Goal: Task Accomplishment & Management: Manage account settings

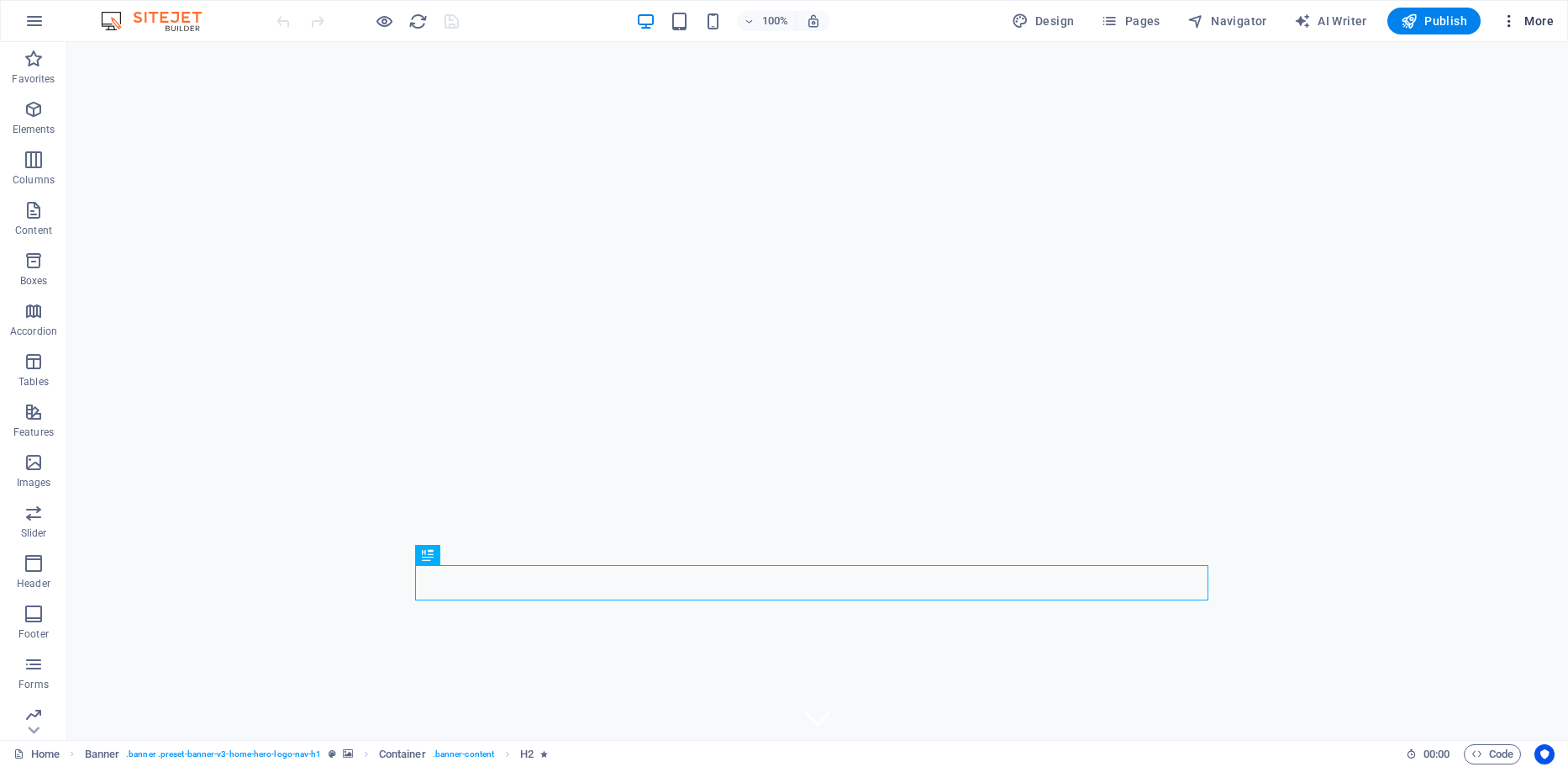
click at [1506, 22] on icon "button" at bounding box center [1508, 21] width 17 height 17
click at [1494, 58] on h6 "Website Settings" at bounding box center [1492, 65] width 100 height 20
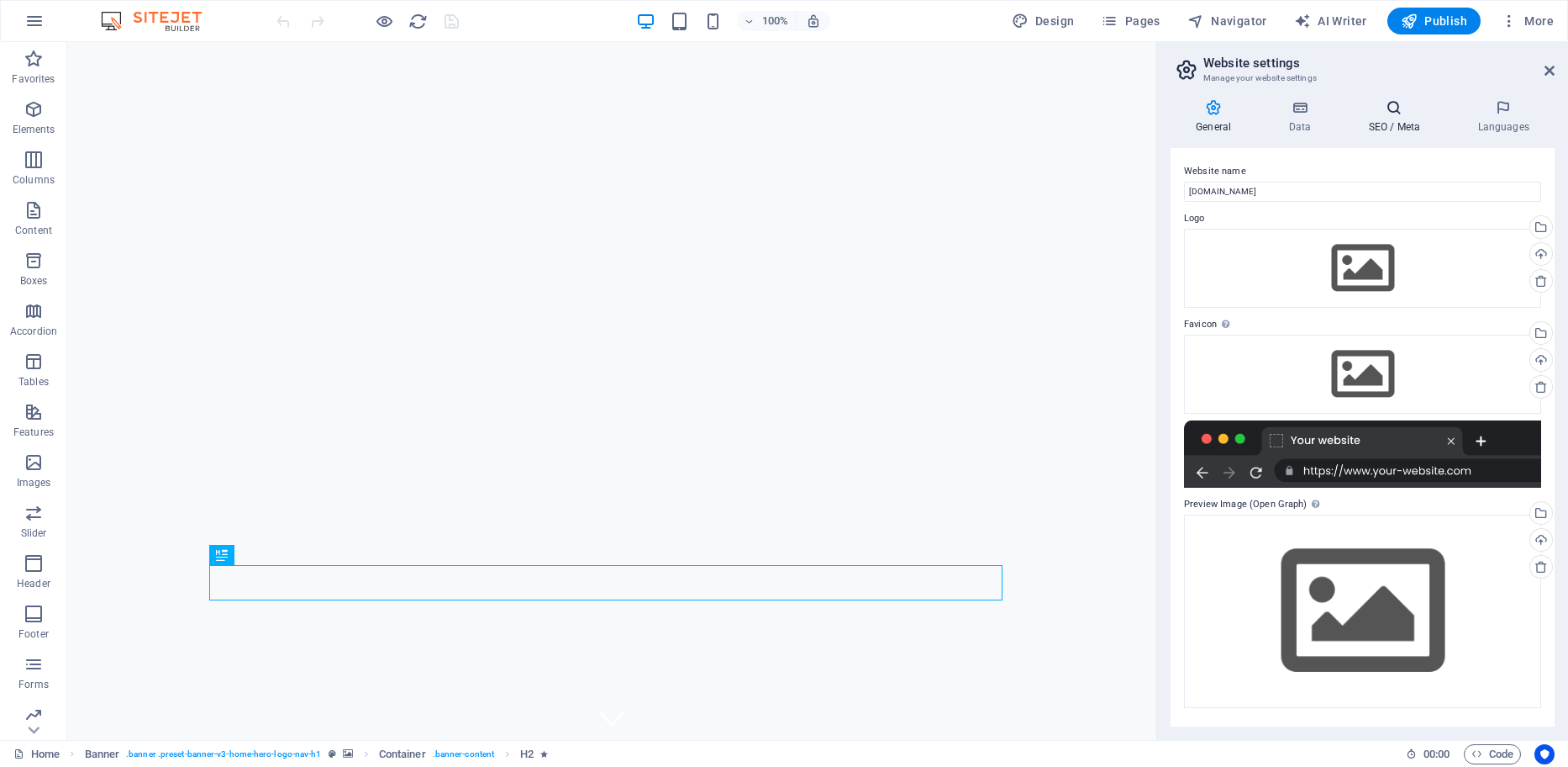
click at [1396, 114] on icon at bounding box center [1393, 107] width 102 height 17
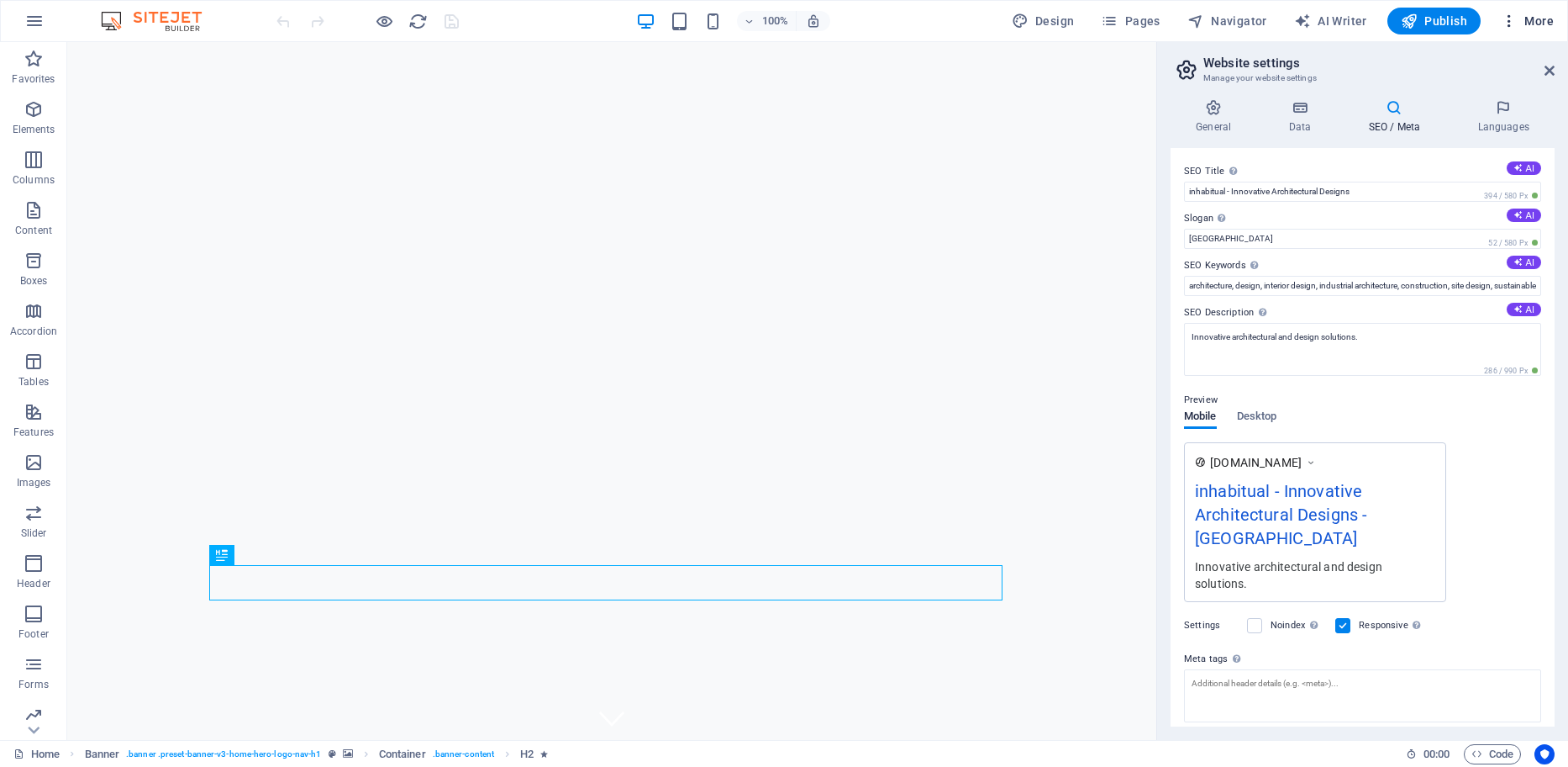
click at [1504, 23] on icon "button" at bounding box center [1508, 21] width 17 height 17
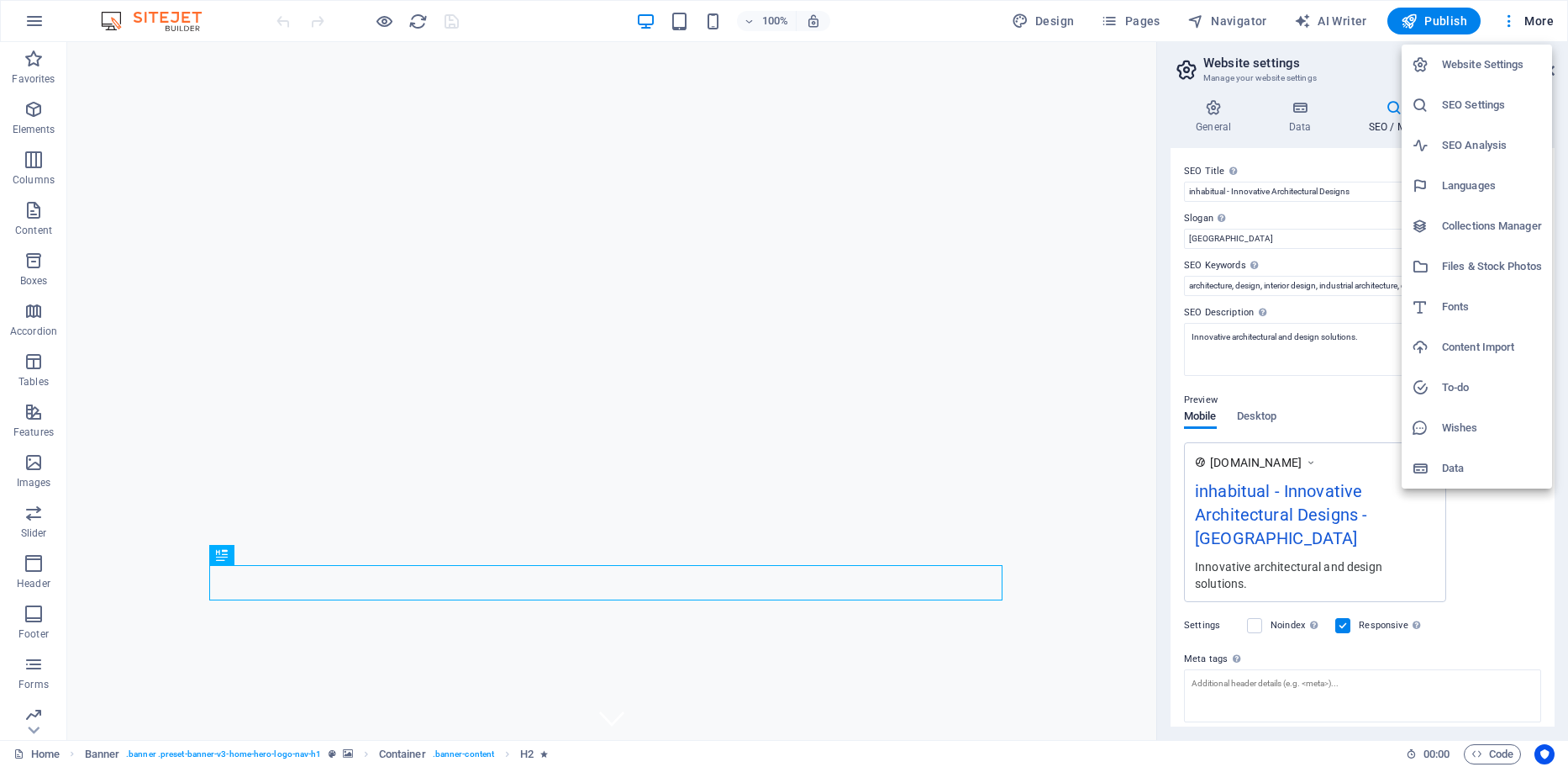
click at [1446, 471] on h6 "Data" at bounding box center [1492, 468] width 100 height 20
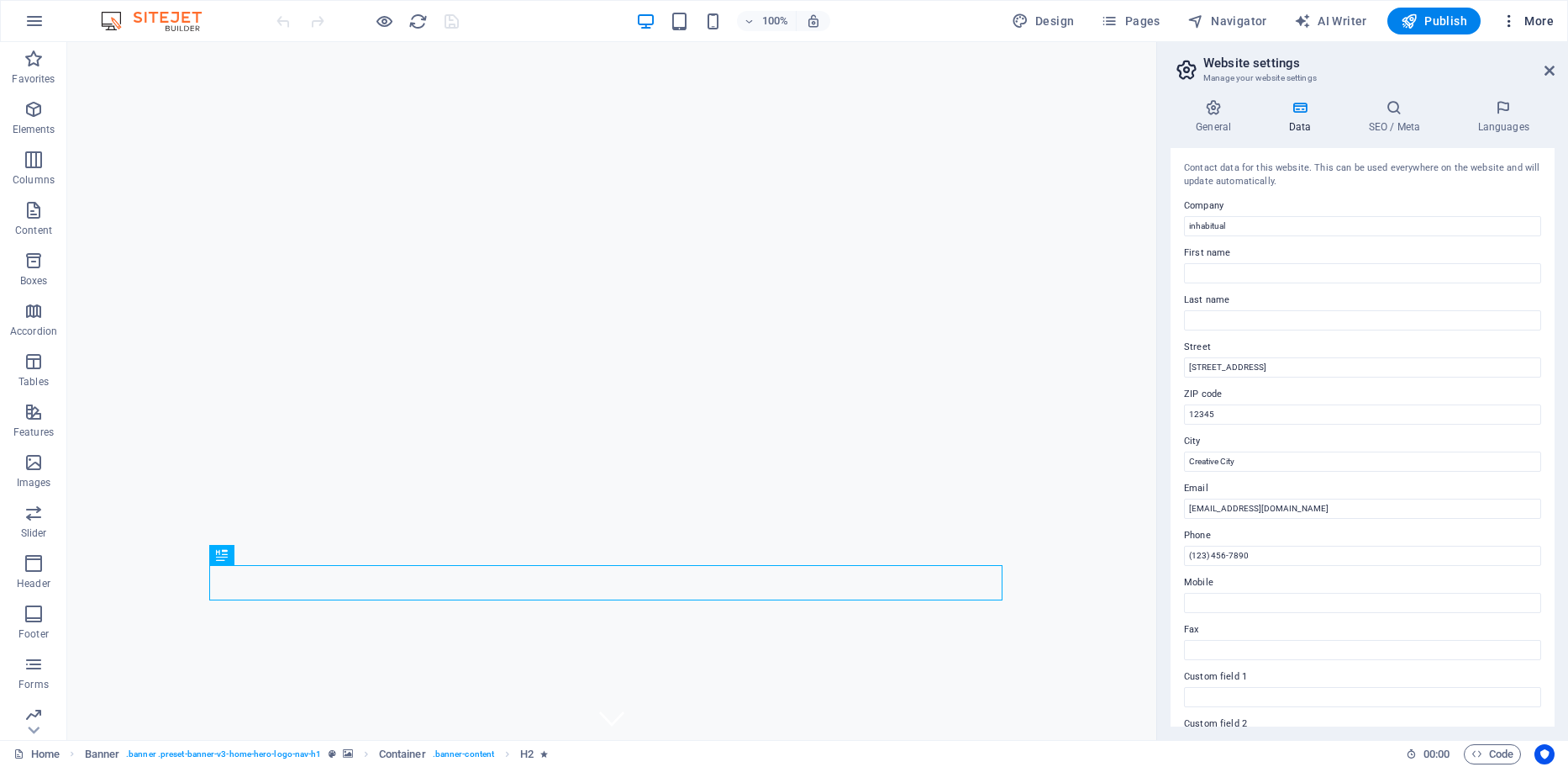
click at [1512, 19] on icon "button" at bounding box center [1508, 21] width 17 height 17
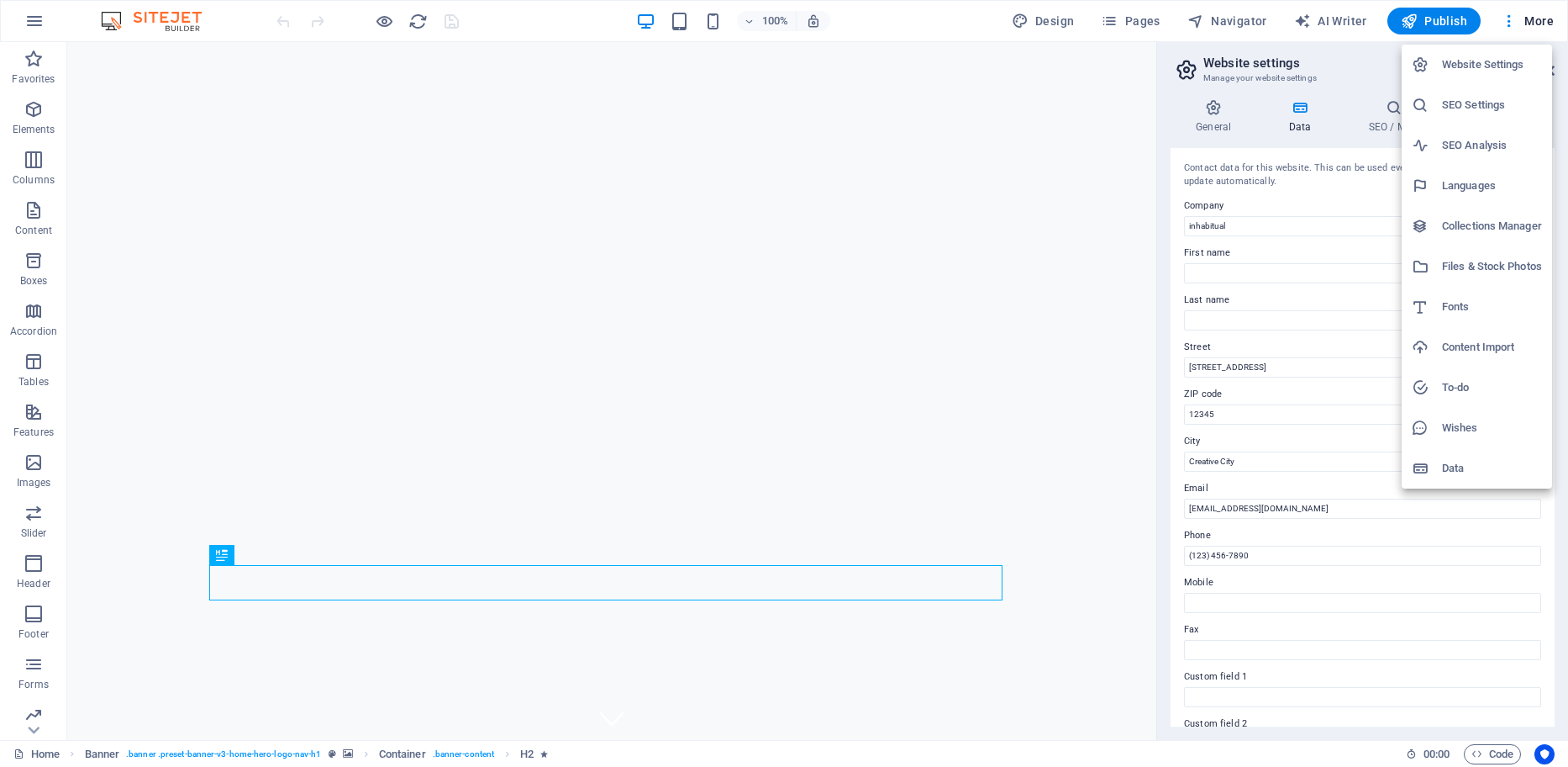
click at [37, 734] on div at bounding box center [784, 384] width 1568 height 767
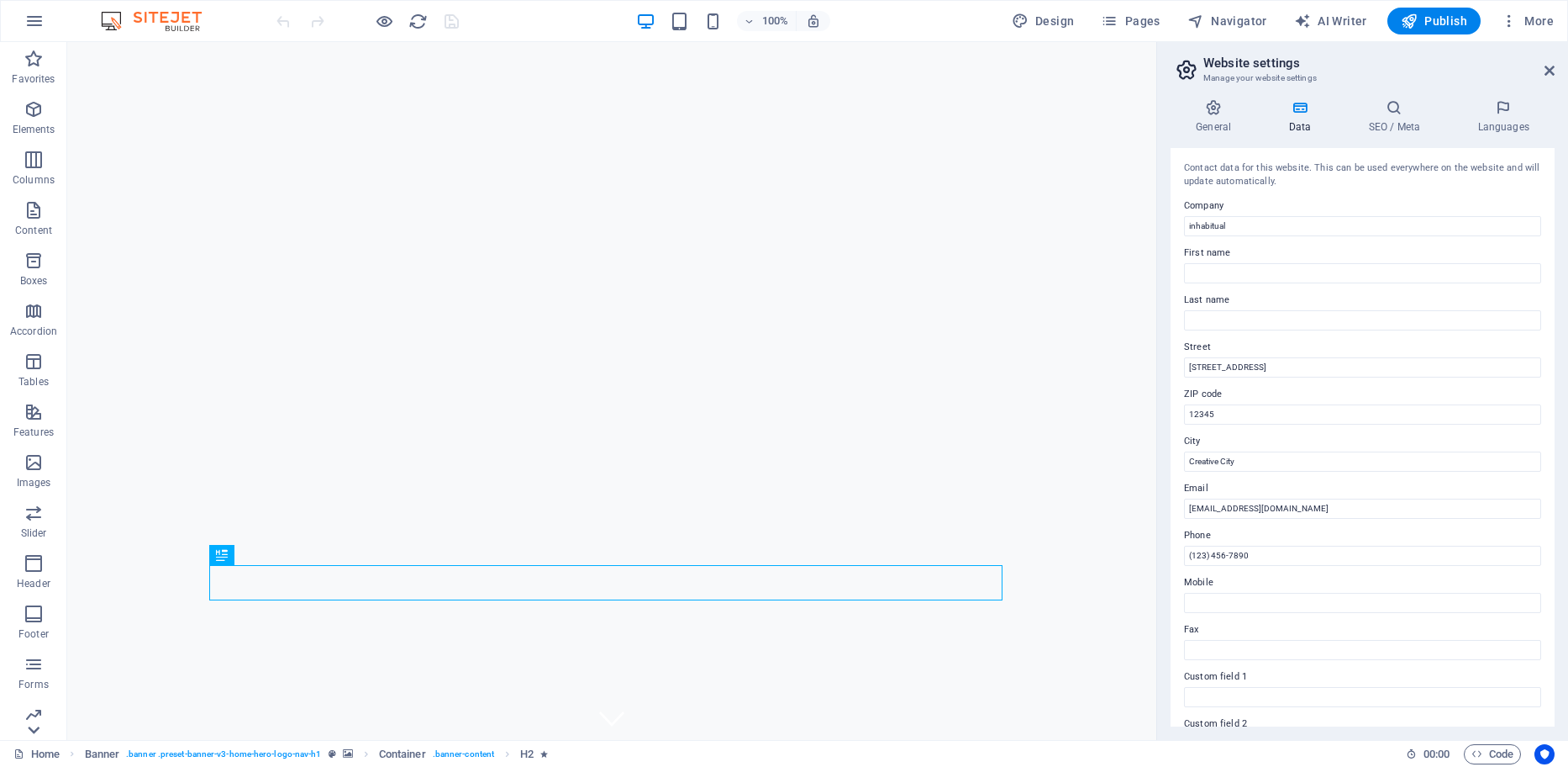
click at [30, 726] on icon at bounding box center [34, 730] width 24 height 24
click at [40, 657] on icon "button" at bounding box center [34, 656] width 20 height 20
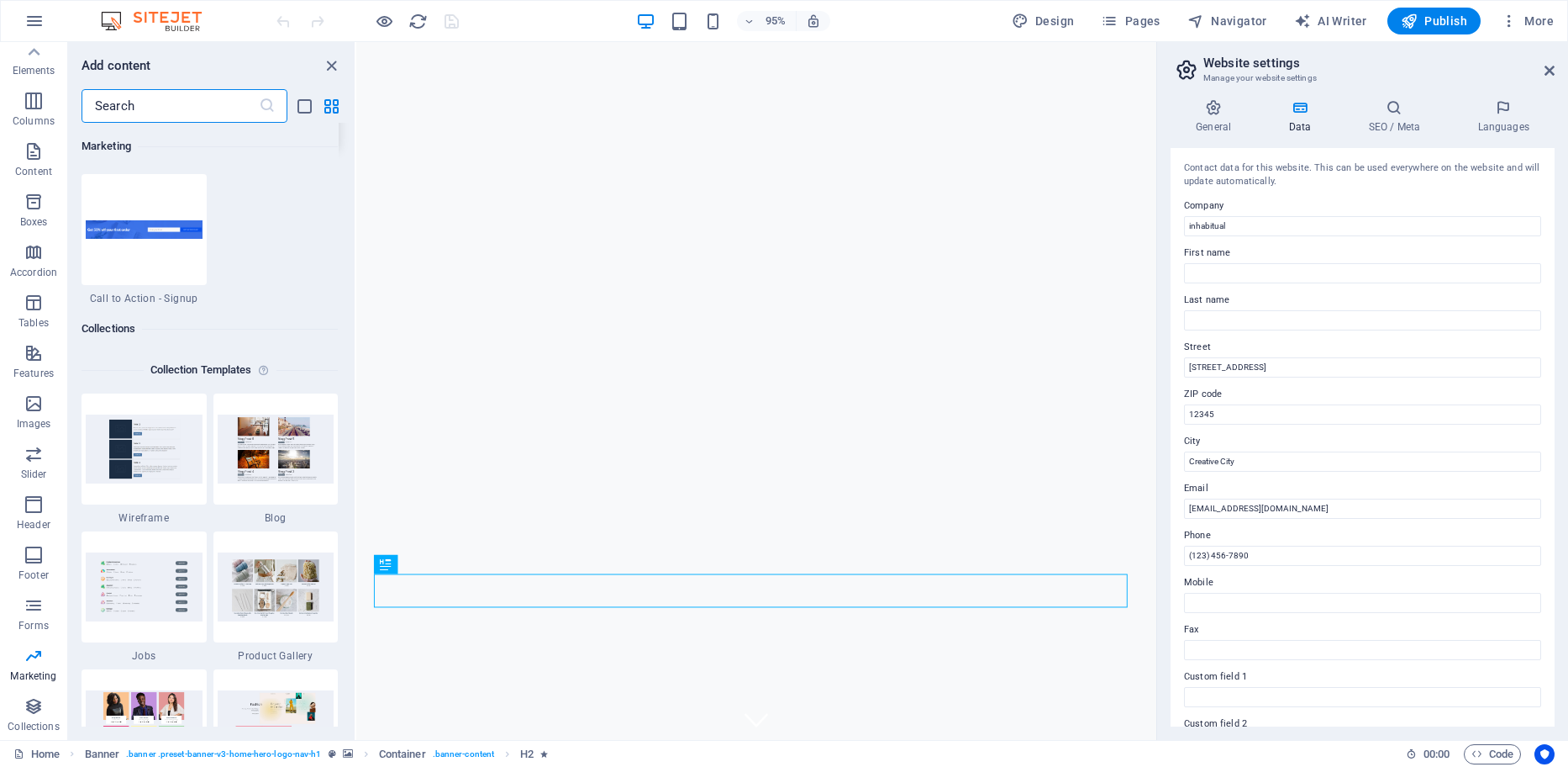
scroll to position [15625, 0]
